Goal: Transaction & Acquisition: Register for event/course

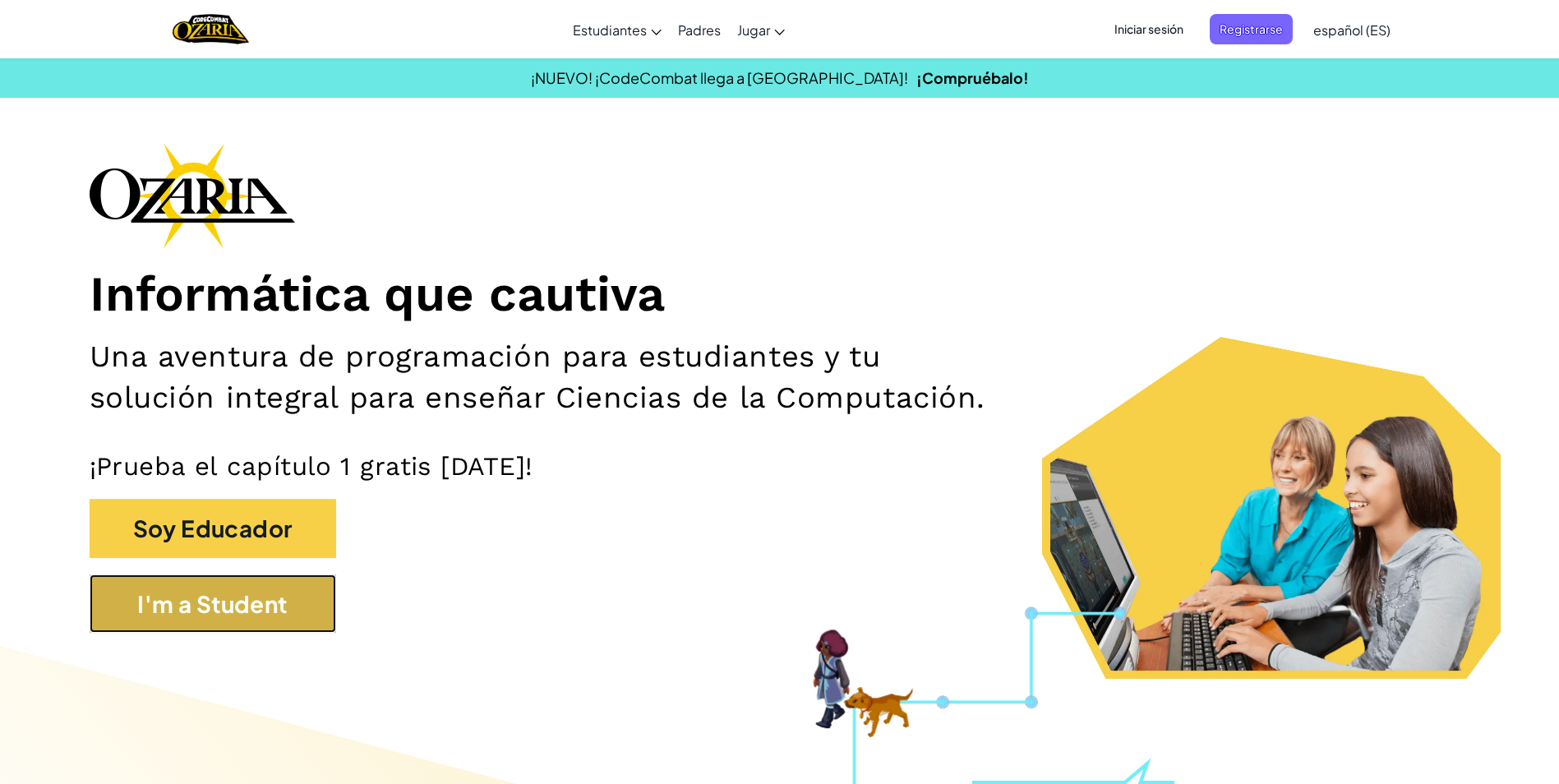
click at [239, 611] on button "I'm a Student" at bounding box center [213, 603] width 247 height 59
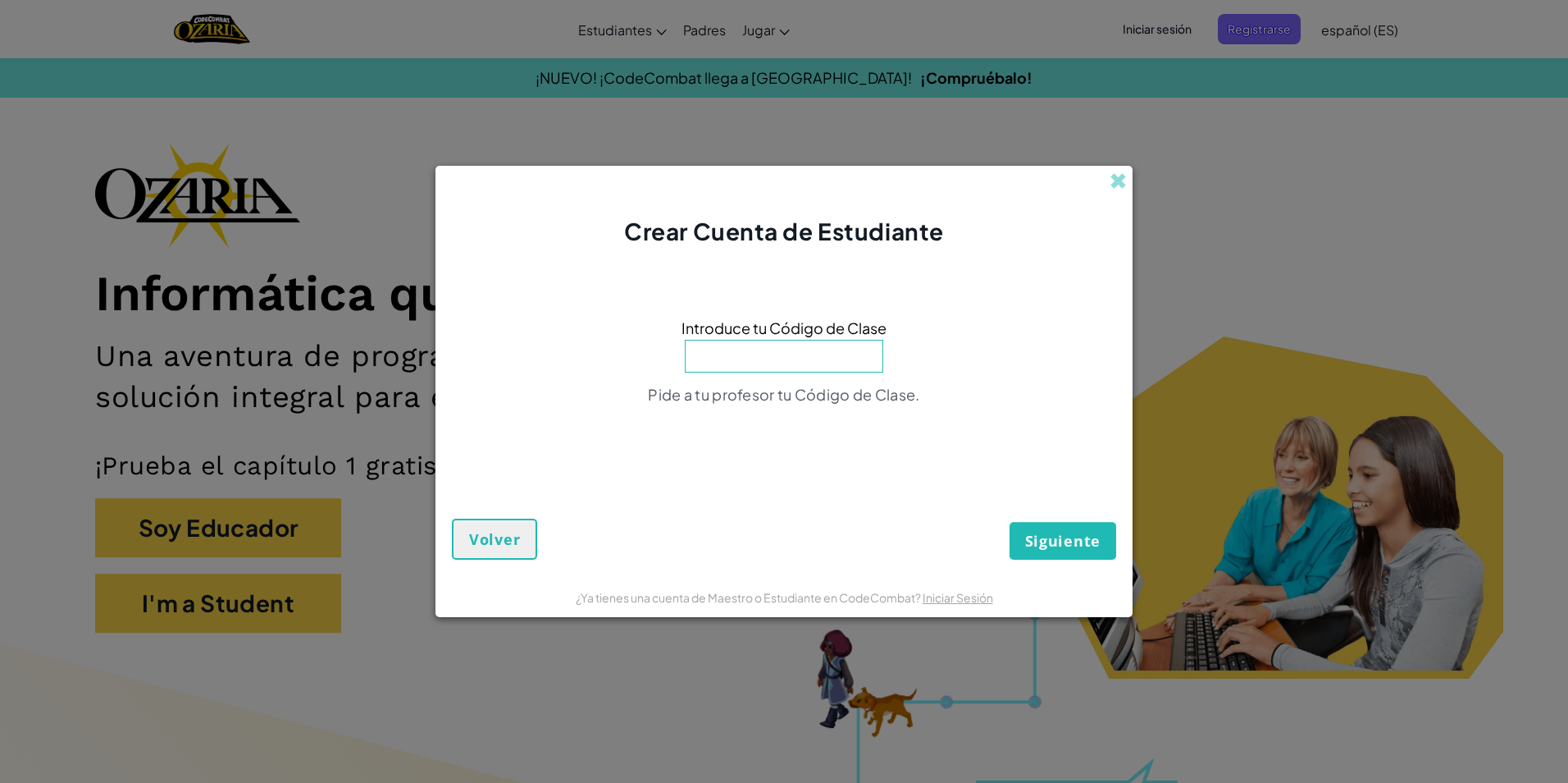
click at [769, 359] on input at bounding box center [784, 356] width 199 height 33
type input "c"
type input "CornWideTurn"
click at [1009, 521] on button "Siguiente" at bounding box center [1062, 540] width 106 height 38
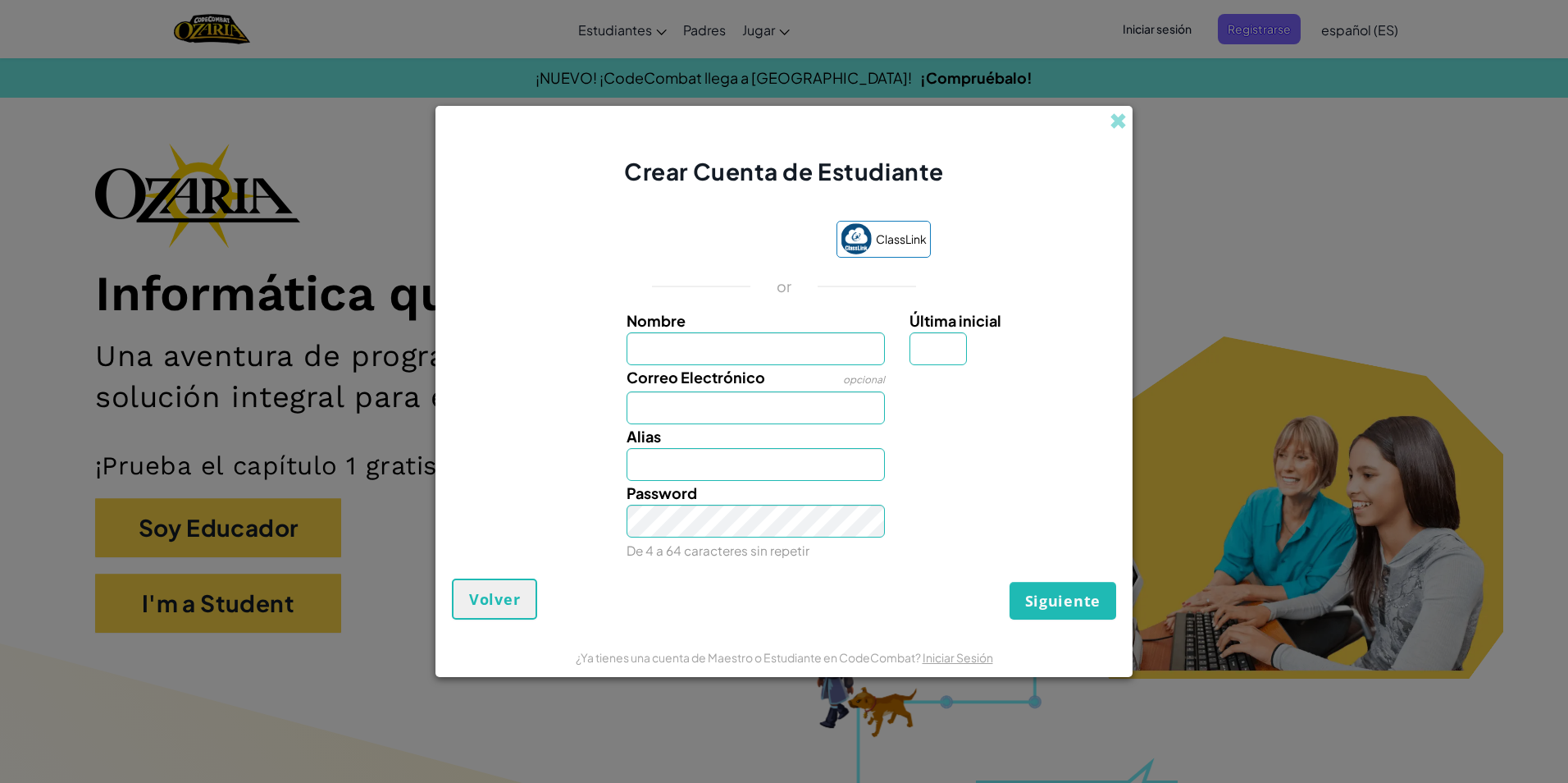
drag, startPoint x: 724, startPoint y: 335, endPoint x: 718, endPoint y: 347, distance: 13.4
click at [722, 340] on input "Nombre" at bounding box center [756, 349] width 260 height 33
click at [635, 403] on input "Correo Electrónico" at bounding box center [756, 407] width 260 height 33
type input "[EMAIL_ADDRESS][DOMAIN_NAME]"
click at [637, 352] on input "Nombre" at bounding box center [756, 349] width 260 height 33
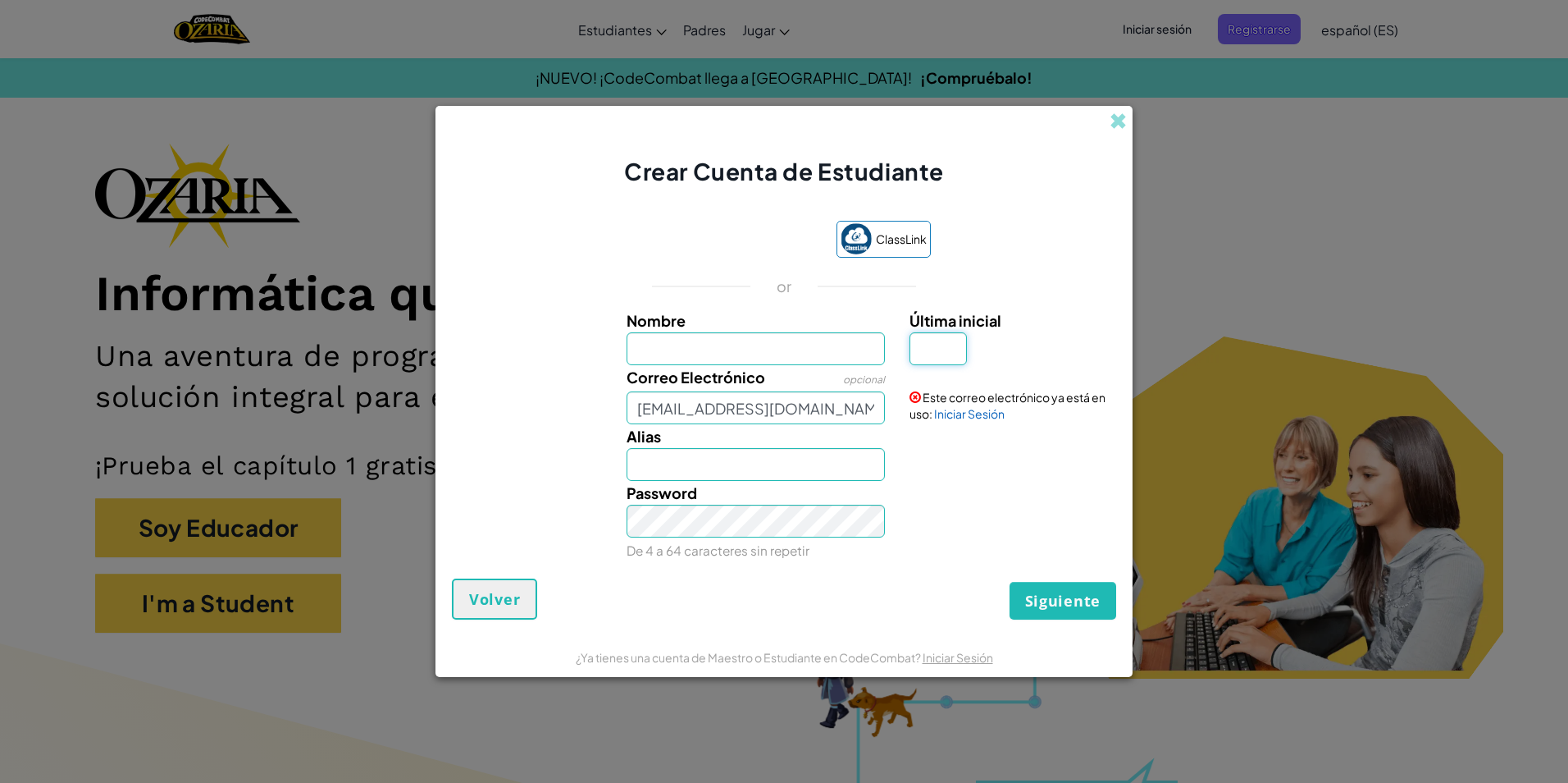
click at [942, 347] on input "Última inicial" at bounding box center [937, 349] width 57 height 33
drag, startPoint x: 634, startPoint y: 411, endPoint x: 652, endPoint y: 412, distance: 18.0
click at [652, 412] on input "[EMAIL_ADDRESS][DOMAIN_NAME]" at bounding box center [756, 407] width 260 height 33
click at [1116, 112] on span at bounding box center [1118, 121] width 17 height 17
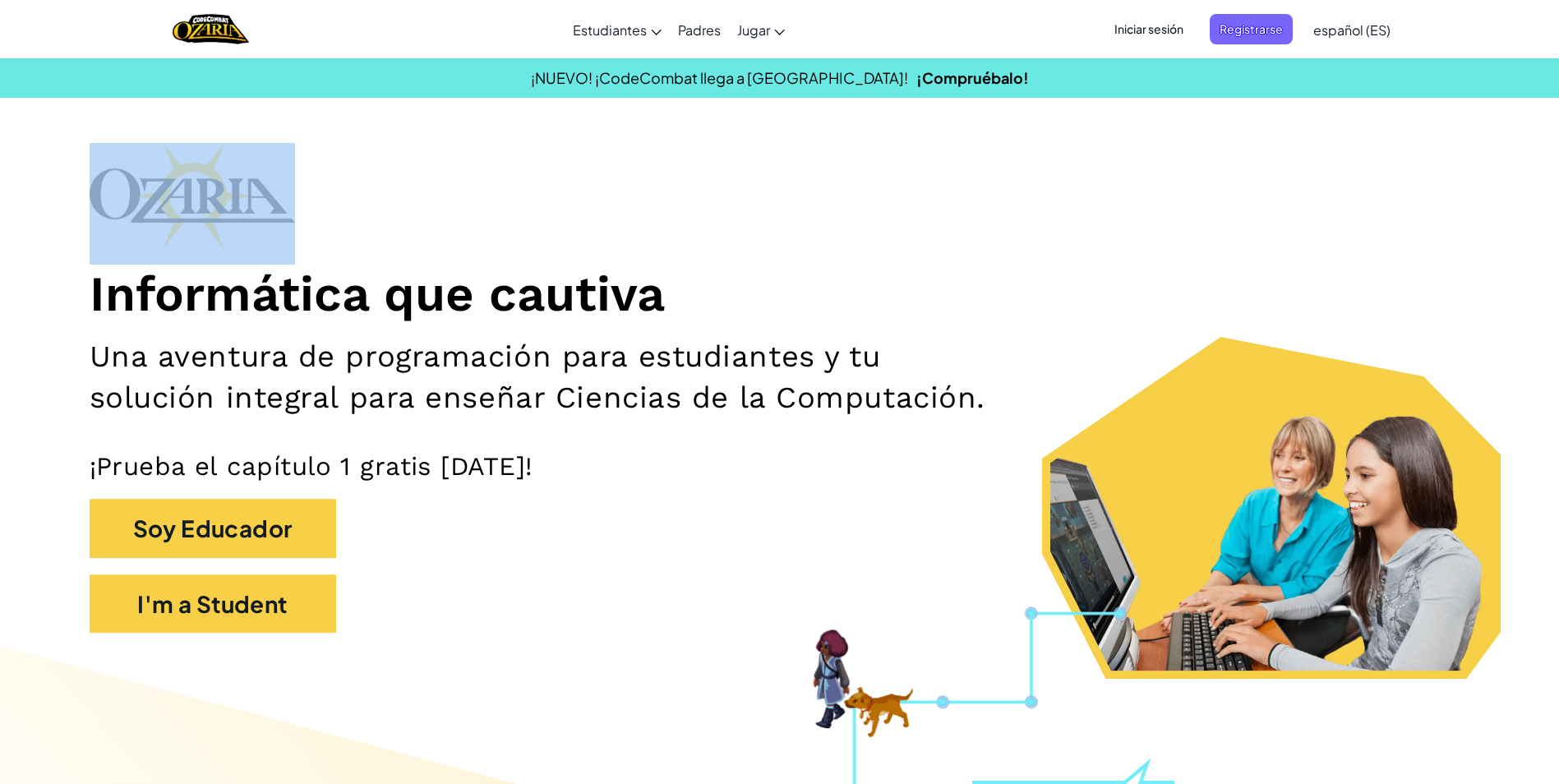
drag, startPoint x: 80, startPoint y: 291, endPoint x: 742, endPoint y: 242, distance: 663.8
click at [741, 242] on section "Informática que cautiva Una aventura de programación para estudiantes y tu solu…" at bounding box center [780, 411] width 1496 height 536
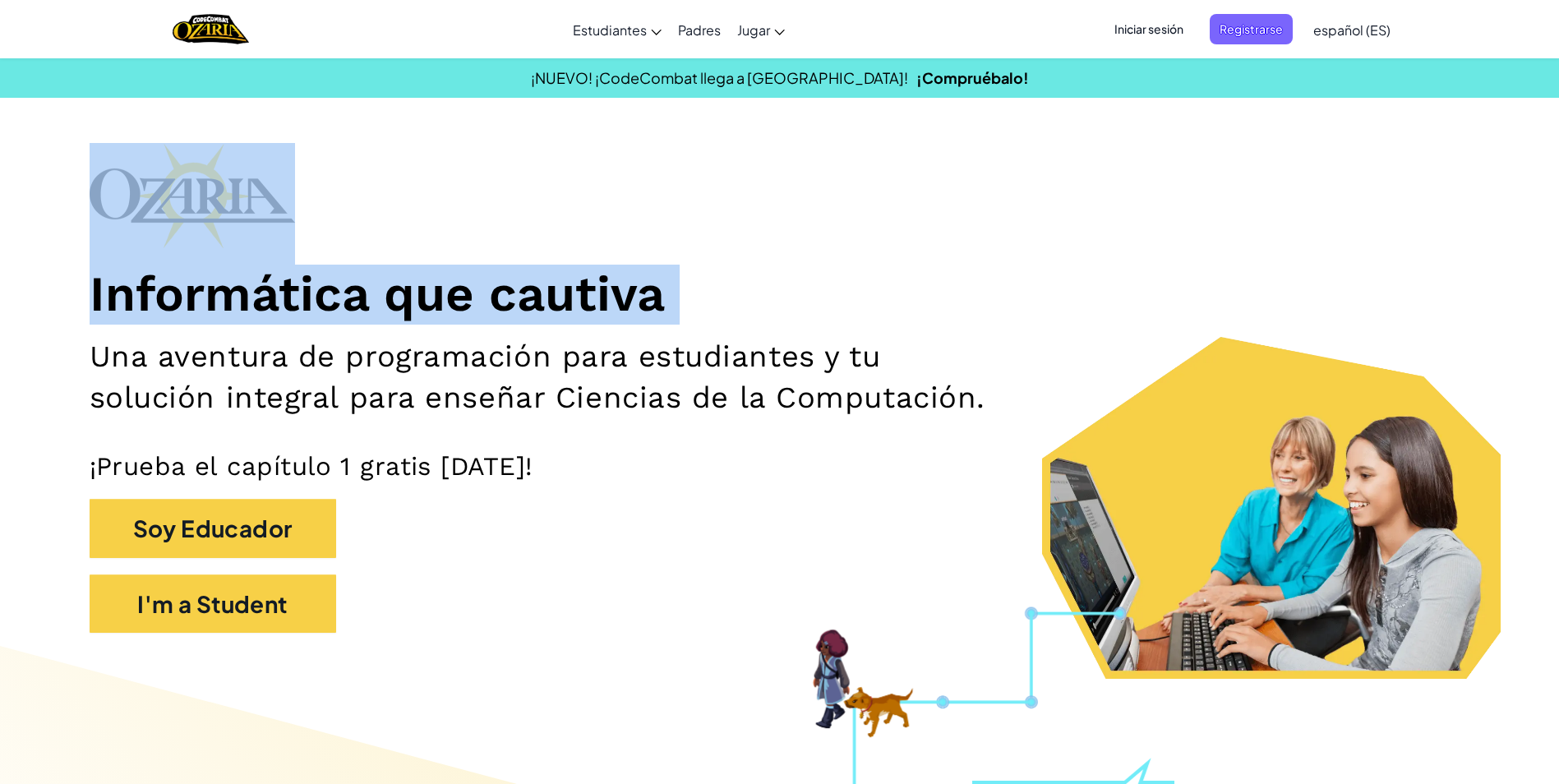
drag, startPoint x: 90, startPoint y: 348, endPoint x: 1574, endPoint y: 206, distance: 1490.8
click at [370, 185] on div "Informática que cautiva Una aventura de programación para estudiantes y tu solu…" at bounding box center [780, 395] width 1381 height 506
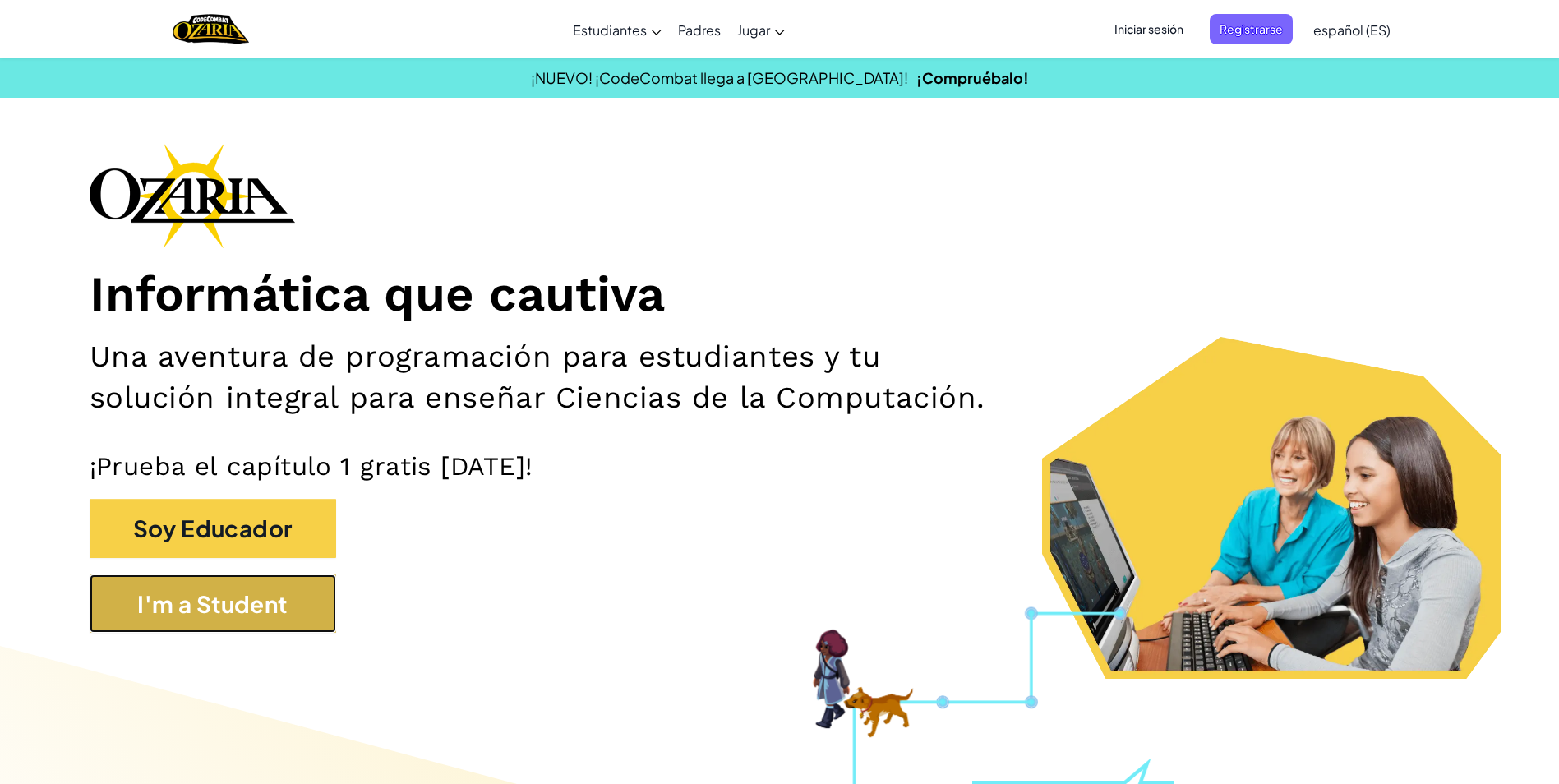
click at [291, 591] on button "I'm a Student" at bounding box center [213, 603] width 247 height 59
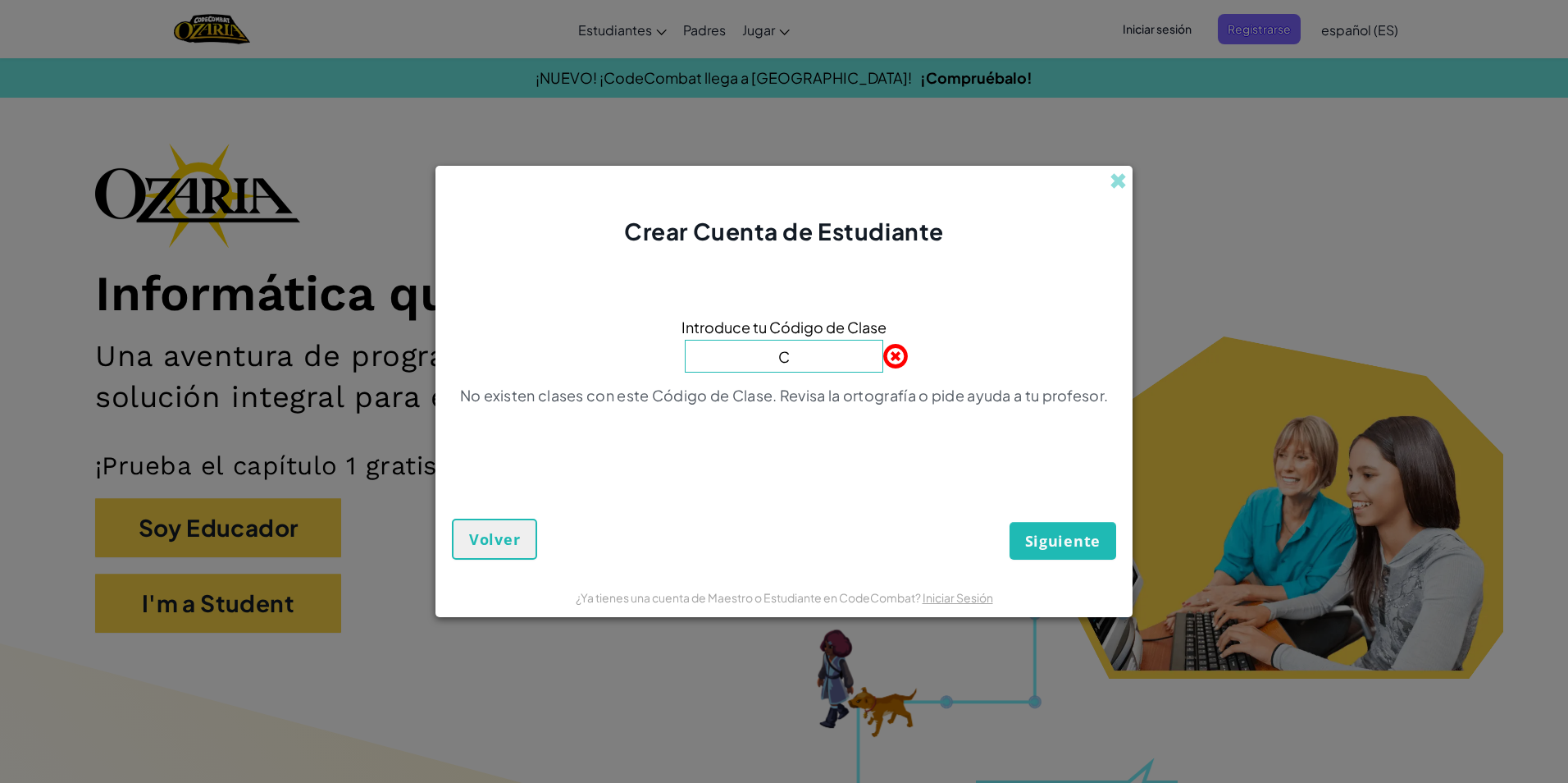
type input "CornWideTurn"
click at [1069, 554] on button "Siguiente" at bounding box center [1062, 540] width 106 height 38
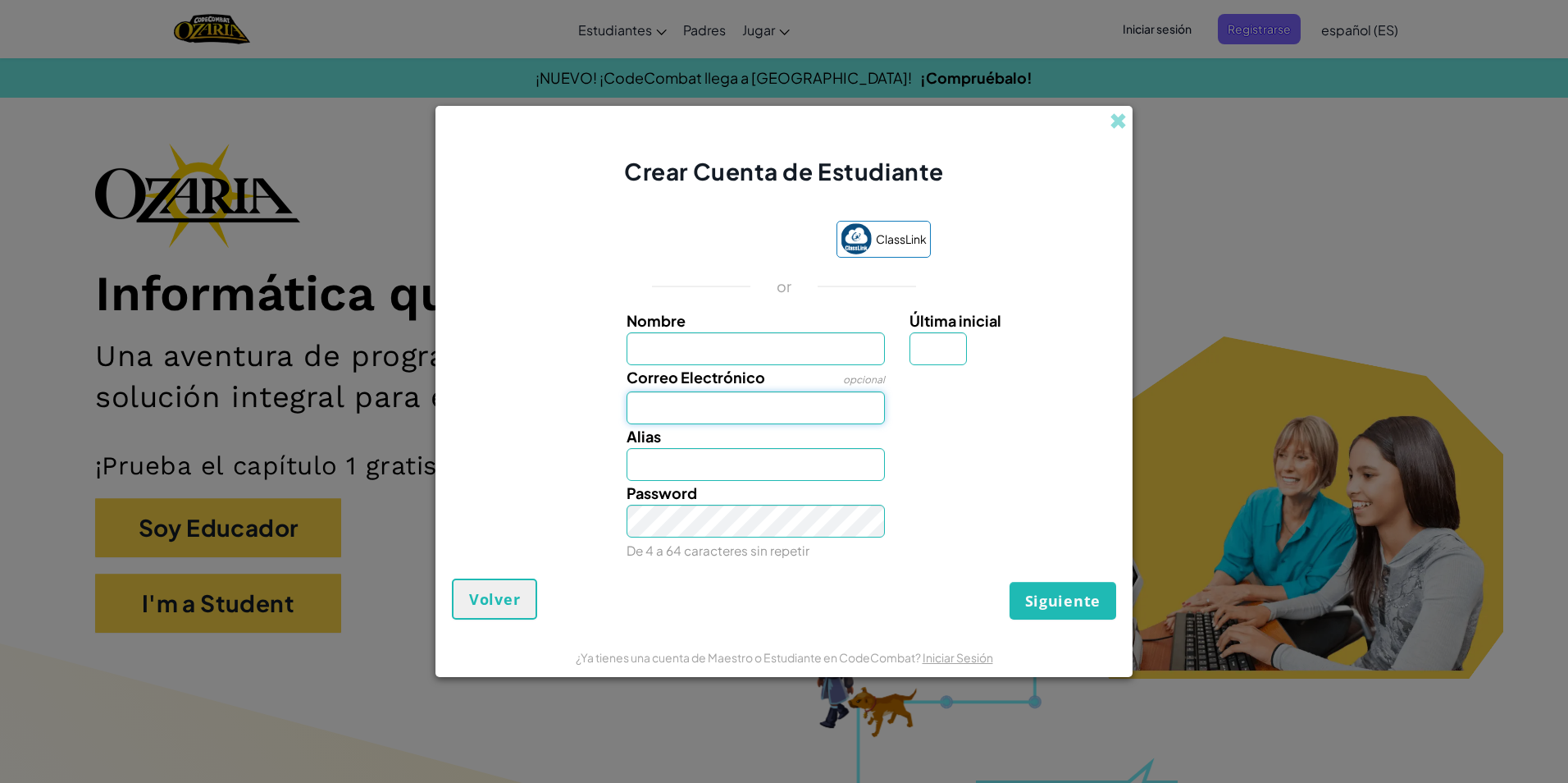
click at [728, 413] on input "Correo Electrónico" at bounding box center [756, 407] width 260 height 33
type input "[EMAIL_ADDRESS][DOMAIN_NAME]"
